Goal: Find specific page/section: Find specific page/section

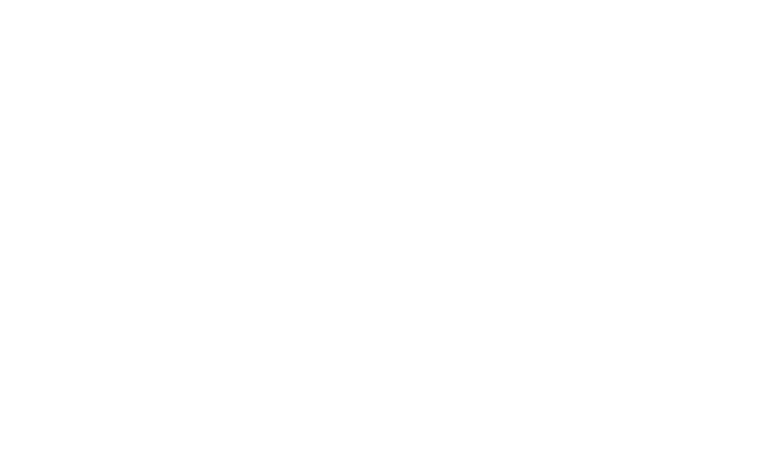
select select "Song"
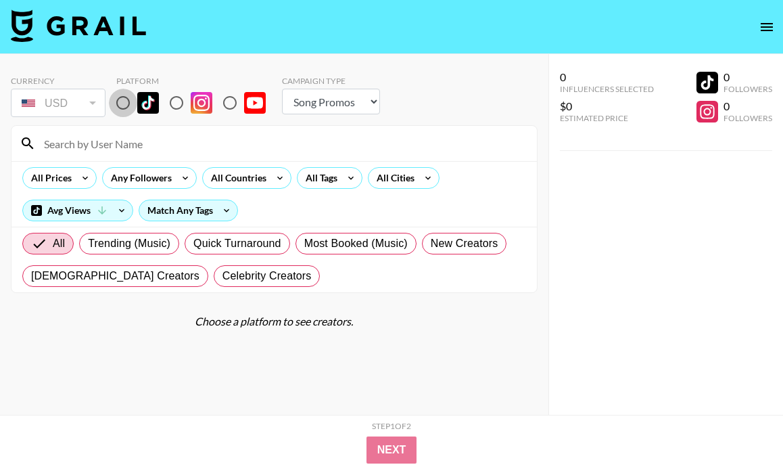
click at [132, 99] on input "radio" at bounding box center [123, 103] width 28 height 28
radio input "true"
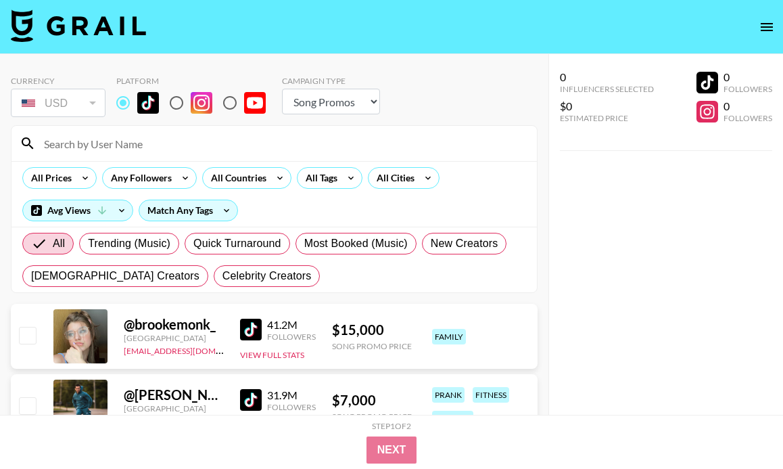
click at [133, 135] on input at bounding box center [282, 144] width 493 height 22
paste input "@supa.soakers"
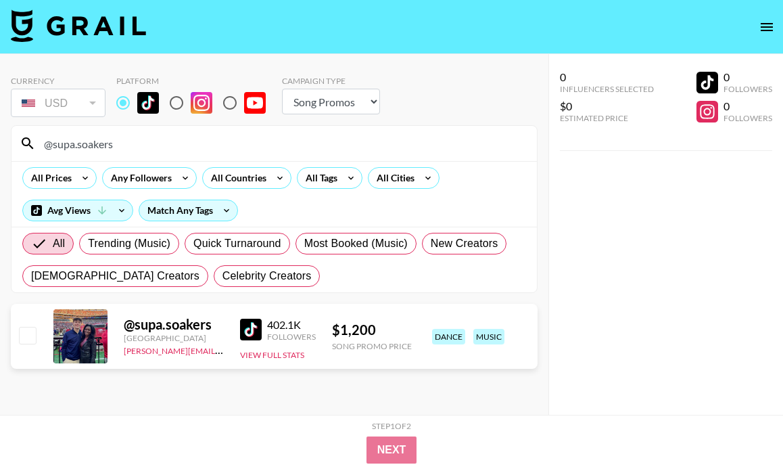
drag, startPoint x: 122, startPoint y: 148, endPoint x: -1, endPoint y: 135, distance: 123.8
click at [0, 135] on html "Currency USD USD ​ Platform Campaign Type Choose Type... Song Promos Brand Prom…" at bounding box center [391, 261] width 783 height 523
paste input "jerseyyjoe"
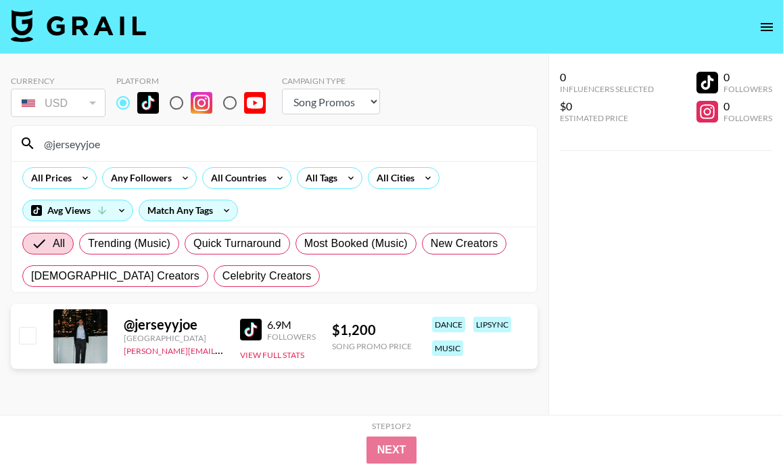
drag, startPoint x: 139, startPoint y: 137, endPoint x: -1, endPoint y: 138, distance: 139.3
click at [0, 138] on html "Currency USD USD ​ Platform Campaign Type Choose Type... Song Promos Brand Prom…" at bounding box center [391, 261] width 783 height 523
paste input "fr1dad1da"
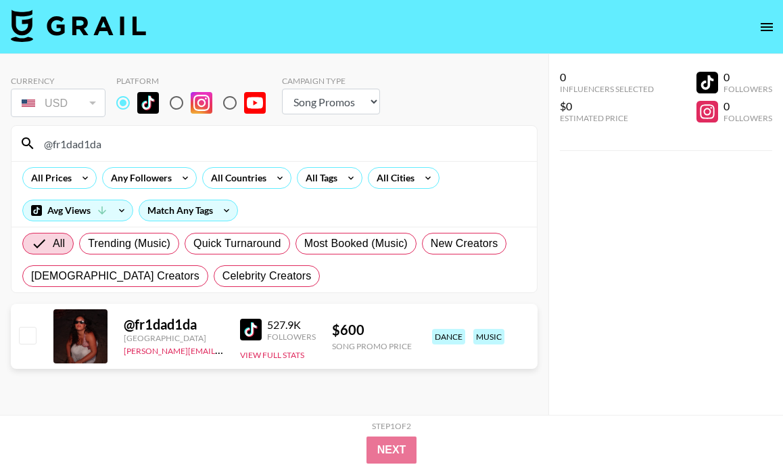
drag, startPoint x: 114, startPoint y: 145, endPoint x: -1, endPoint y: 143, distance: 114.3
click at [0, 143] on html "Currency USD USD ​ Platform Campaign Type Choose Type... Song Promos Brand Prom…" at bounding box center [391, 261] width 783 height 523
paste input "katejudd_8"
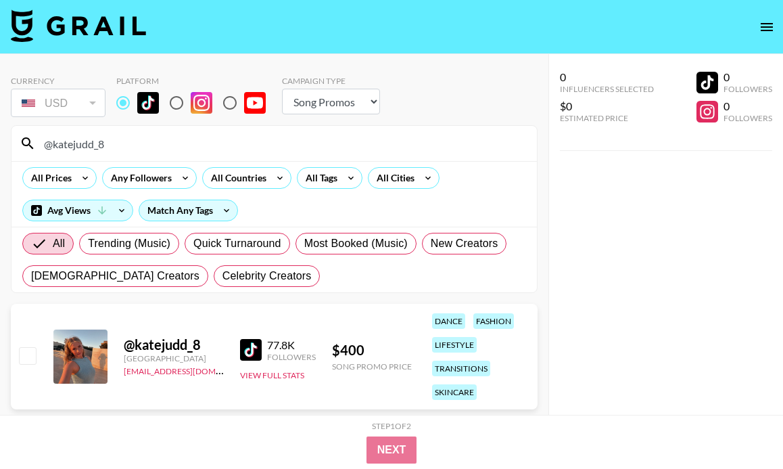
drag, startPoint x: 131, startPoint y: 137, endPoint x: -1, endPoint y: 138, distance: 131.9
click at [0, 138] on html "Currency USD USD ​ Platform Campaign Type Choose Type... Song Promos Brand Prom…" at bounding box center [391, 261] width 783 height 523
paste input "xanderpendley"
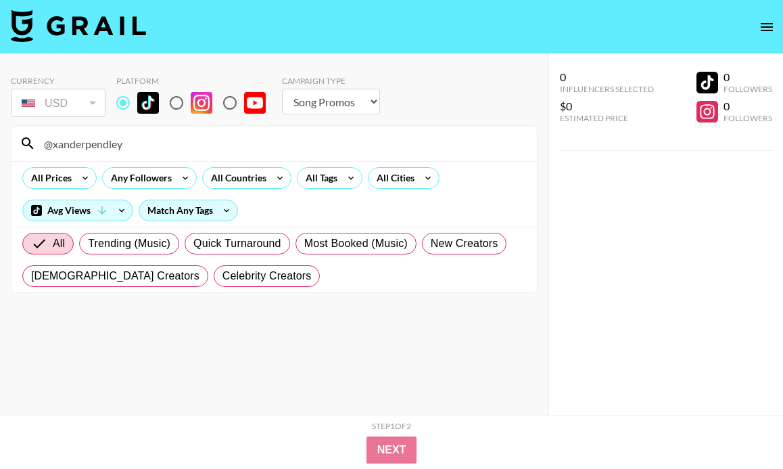
drag, startPoint x: 147, startPoint y: 152, endPoint x: -1, endPoint y: 132, distance: 148.8
click at [0, 132] on html "Currency USD USD ​ Platform Campaign Type Choose Type... Song Promos Brand Prom…" at bounding box center [391, 261] width 783 height 523
paste input "ageminifair"
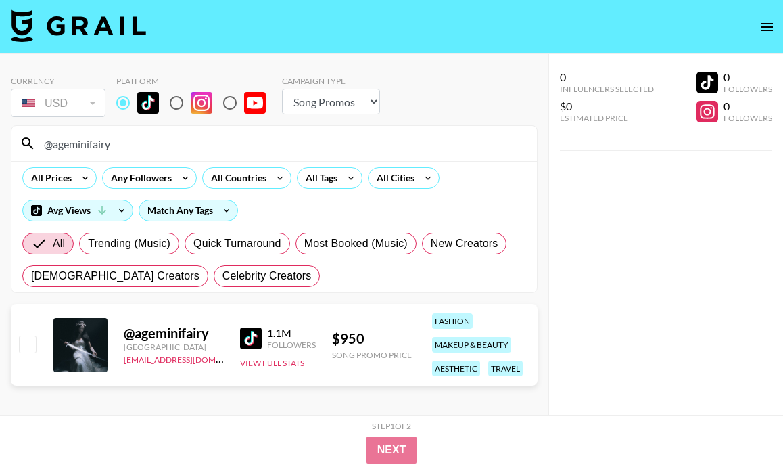
drag, startPoint x: 129, startPoint y: 141, endPoint x: -1, endPoint y: 137, distance: 129.3
click at [0, 137] on html "Currency USD USD ​ Platform Campaign Type Choose Type... Song Promos Brand Prom…" at bounding box center [391, 261] width 783 height 523
paste input "madisonxwild"
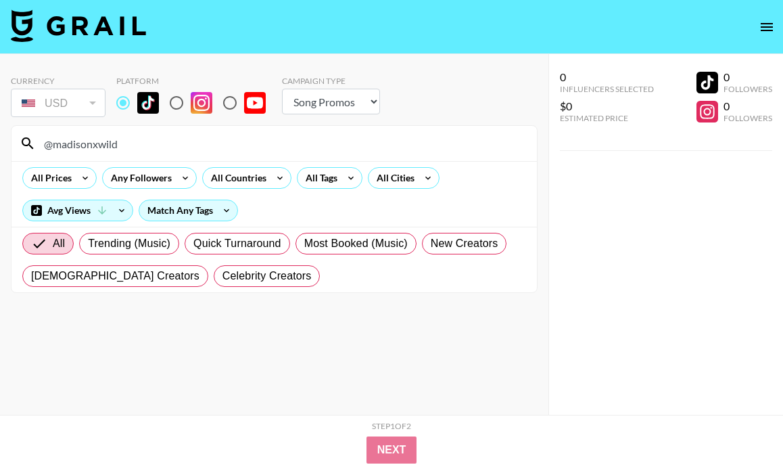
drag, startPoint x: 156, startPoint y: 138, endPoint x: -1, endPoint y: 135, distance: 156.9
click at [0, 135] on html "Currency USD USD ​ Platform Campaign Type Choose Type... Song Promos Brand Prom…" at bounding box center [391, 261] width 783 height 523
paste input "sfits_"
type input "@madsfits_"
